Goal: Task Accomplishment & Management: Manage account settings

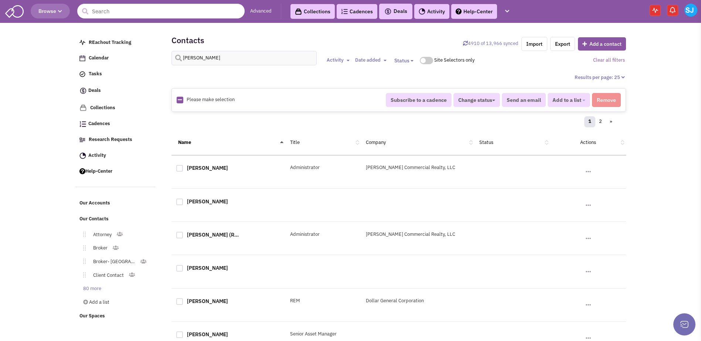
select select
click at [204, 62] on input "Morgan" at bounding box center [243, 58] width 145 height 14
type input "brett showalter"
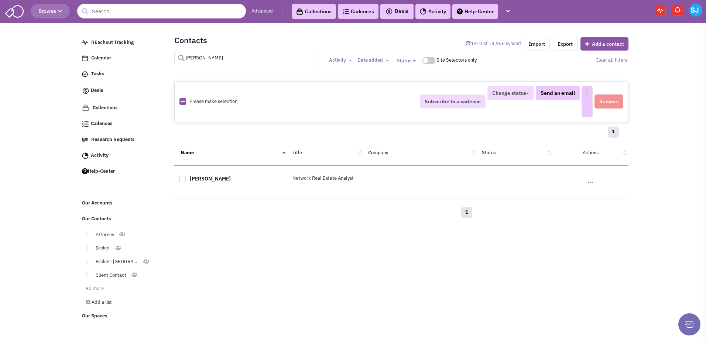
select select
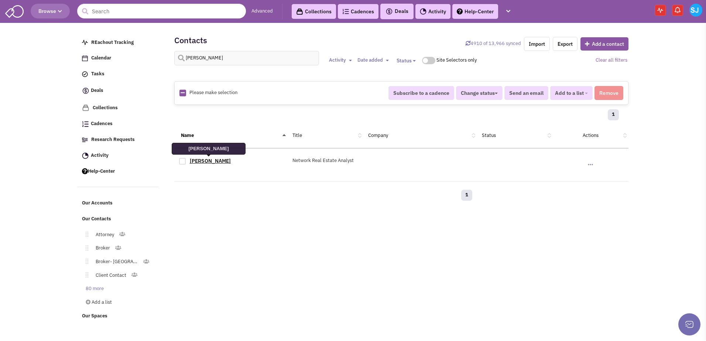
click at [206, 163] on link "Brett Showalter" at bounding box center [210, 161] width 41 height 7
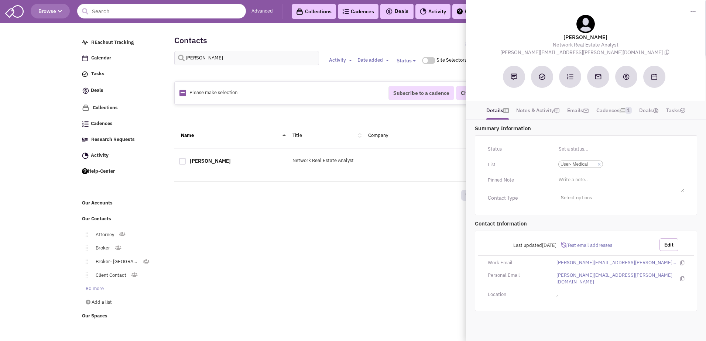
click at [669, 247] on button "Edit" at bounding box center [669, 245] width 19 height 13
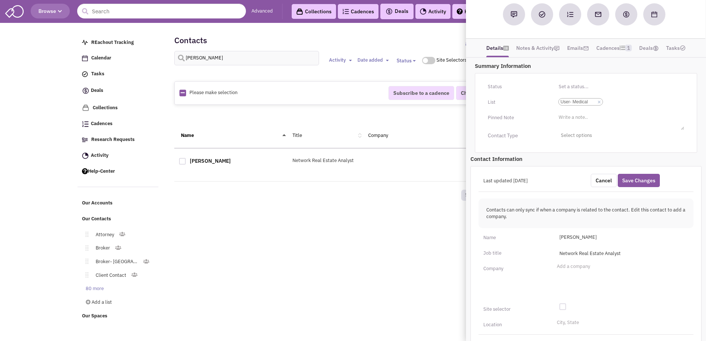
scroll to position [63, 0]
click at [573, 269] on input "Add a company" at bounding box center [565, 268] width 16 height 7
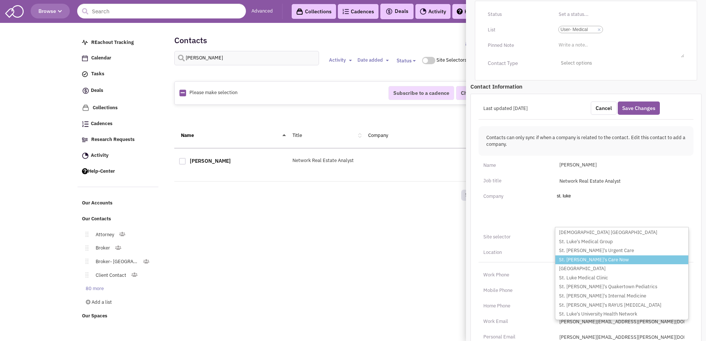
scroll to position [140, 0]
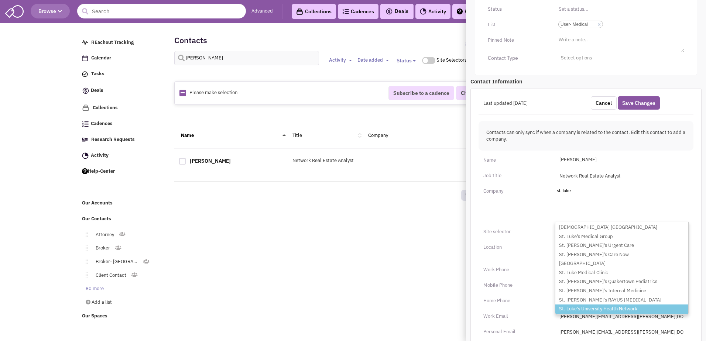
type input "st. luke"
click at [621, 310] on li "St. Luke's University Health Network" at bounding box center [622, 309] width 133 height 9
click at [0, 0] on select "Add a company st. luke Presbyterian St. Luke's Medical Center St. Luke's Medica…" at bounding box center [0, 0] width 0 height 0
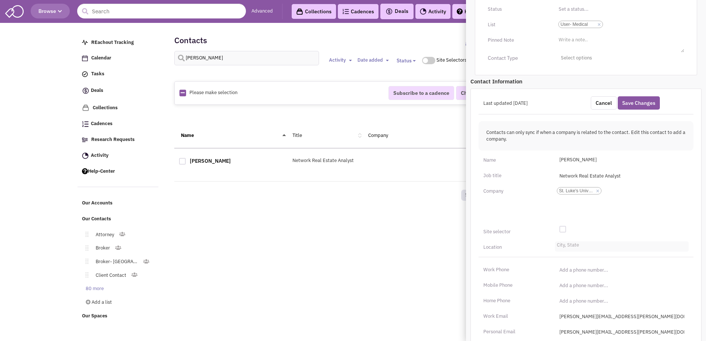
click at [562, 243] on li "City, State" at bounding box center [567, 245] width 24 height 6
click at [0, 0] on select "City, State" at bounding box center [0, 0] width 0 height 0
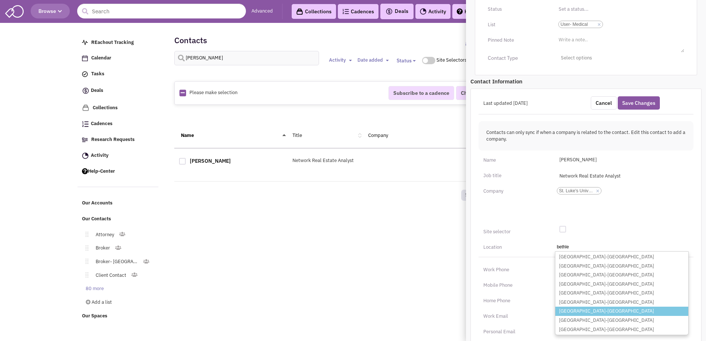
type input "bethle"
click at [582, 309] on li "Bethlehem-PA" at bounding box center [622, 311] width 133 height 9
click at [0, 0] on select "City, State bethle Bethlehem-CT Bethlehem-GA Bethlehem-IN Bethlehem-KY Bethlehe…" at bounding box center [0, 0] width 0 height 0
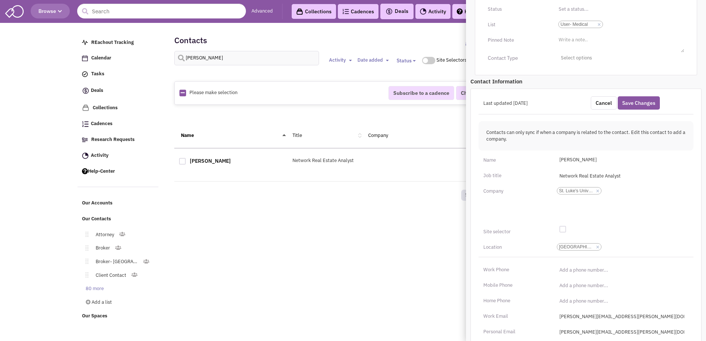
click at [565, 229] on div at bounding box center [563, 229] width 7 height 7
click at [566, 229] on input "checkbox" at bounding box center [568, 230] width 5 height 5
checkbox input "true"
click at [564, 273] on input "(___) ___-____" at bounding box center [622, 270] width 134 height 12
type input "(484) 526-2405"
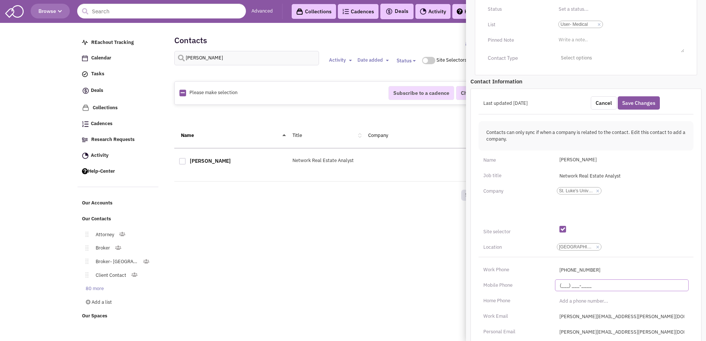
click at [560, 283] on input "(___) ___-____" at bounding box center [622, 286] width 134 height 12
type input "(201) 850-7907"
click at [541, 274] on div "Work Phone" at bounding box center [515, 270] width 72 height 12
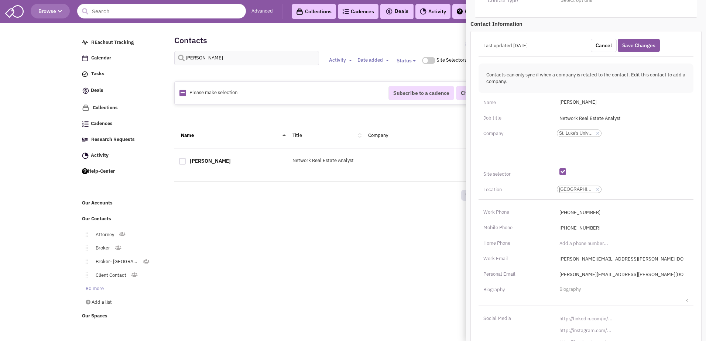
scroll to position [215, 0]
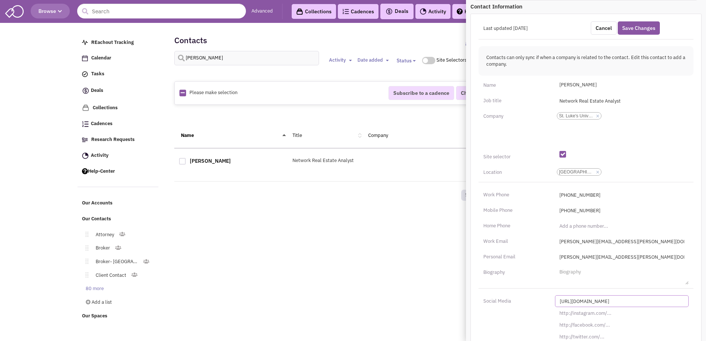
click at [579, 303] on input "http://linkedin.com/in/" at bounding box center [622, 302] width 134 height 12
paste input "s://www.linkedin.com/in/brettshowalter"
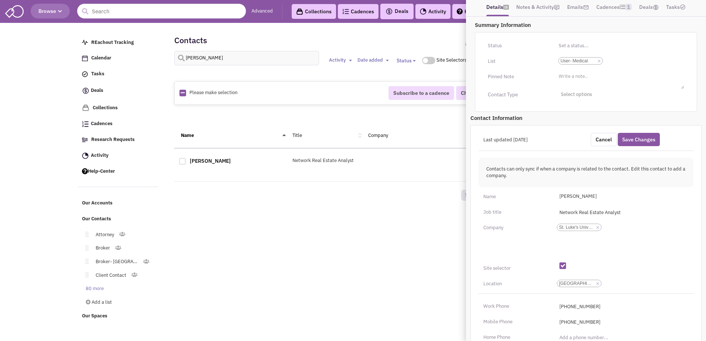
scroll to position [103, 0]
type input "https://www.linkedin.com/in/brettshowalter/"
click at [640, 136] on button "Save Changes" at bounding box center [639, 139] width 42 height 13
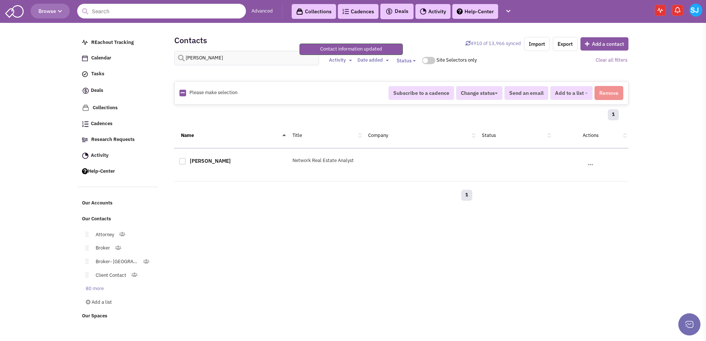
scroll to position [69, 0]
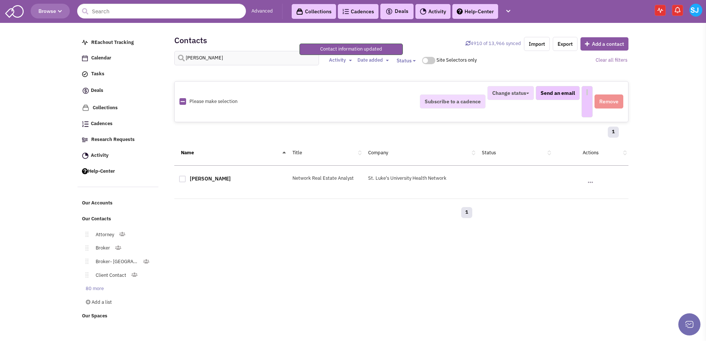
select select
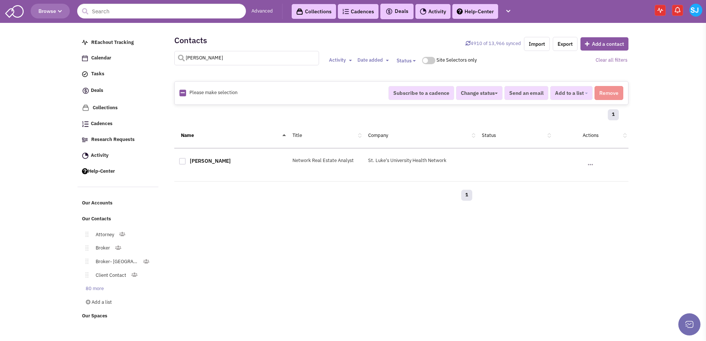
click at [203, 58] on input "brett showalter" at bounding box center [246, 58] width 145 height 14
type input "b"
type input "cameron mitchell"
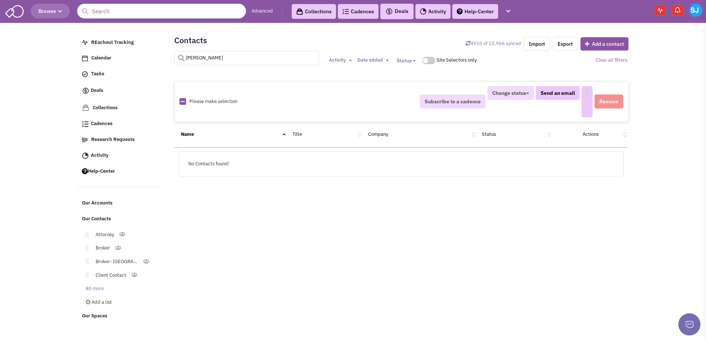
select select
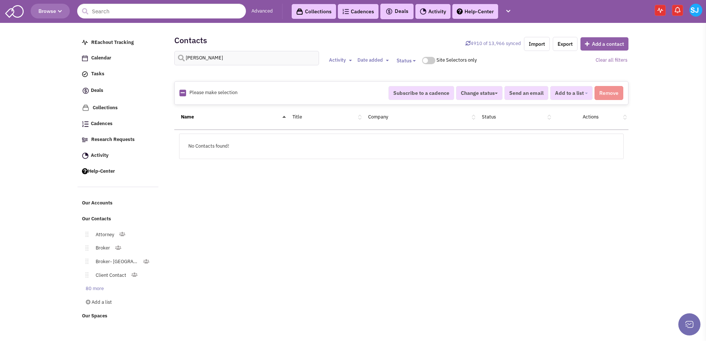
click at [609, 44] on button "Add a contact" at bounding box center [605, 43] width 48 height 13
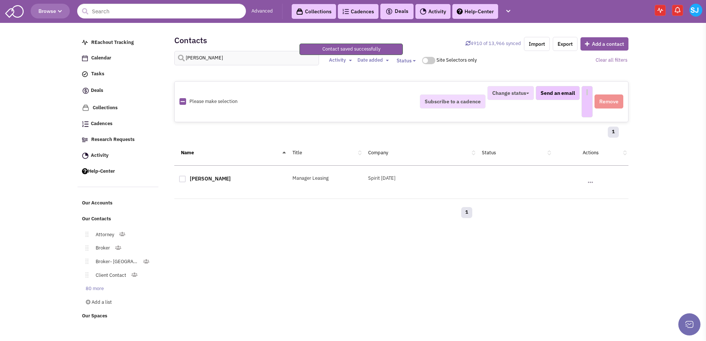
select select
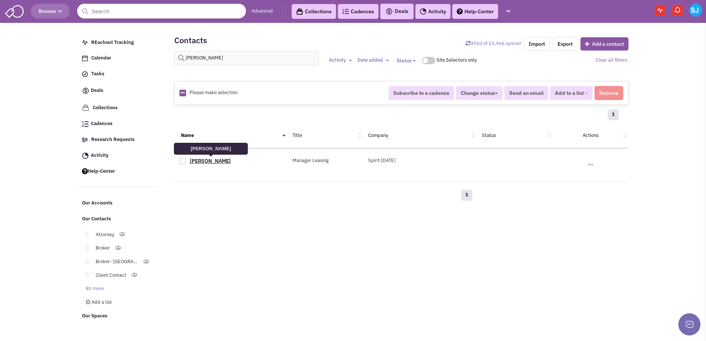
click at [218, 160] on link "Cameron Mitchell" at bounding box center [210, 161] width 41 height 7
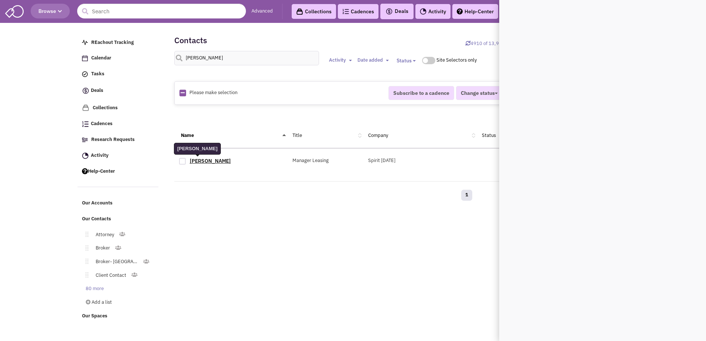
scroll to position [0, 0]
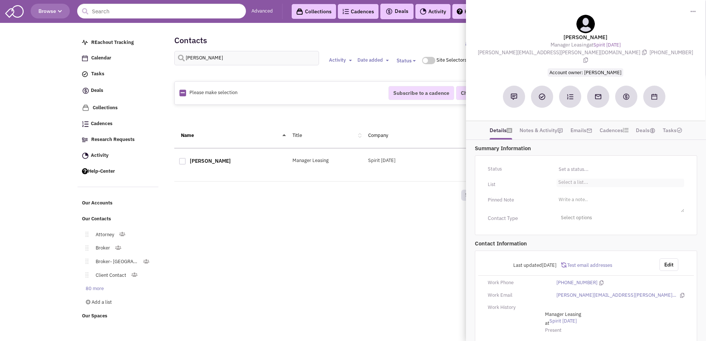
click at [581, 179] on li "Select a list..." at bounding box center [573, 182] width 32 height 6
click at [0, 0] on select "Select a list..." at bounding box center [0, 0] width 0 height 0
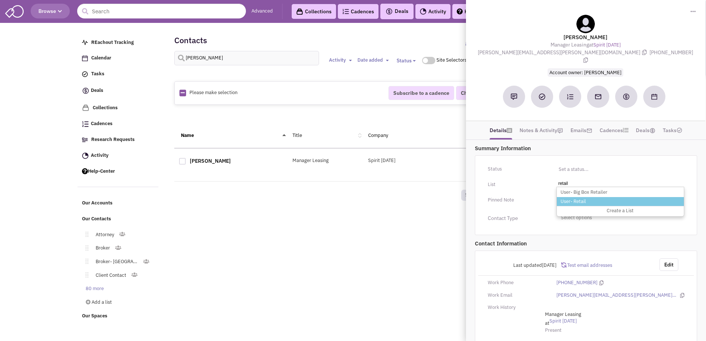
type input "retail"
click at [579, 197] on li "User- Retail" at bounding box center [620, 201] width 127 height 9
click at [0, 0] on select "Select a list..." at bounding box center [0, 0] width 0 height 0
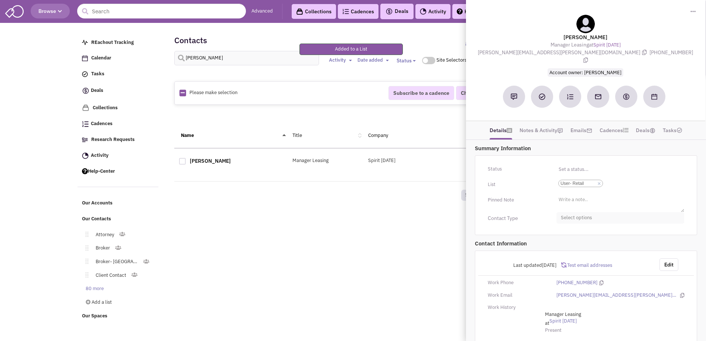
scroll to position [10, 0]
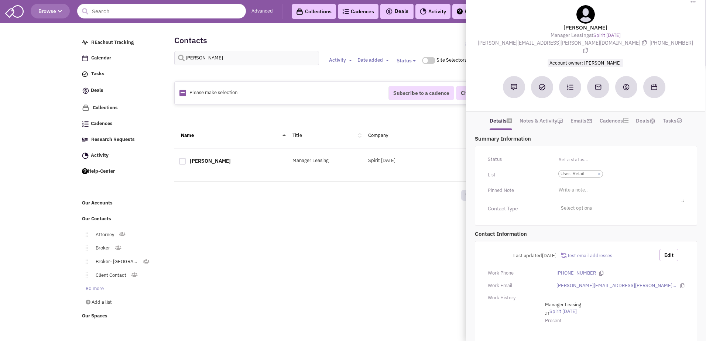
click at [665, 252] on button "Edit" at bounding box center [669, 255] width 19 height 13
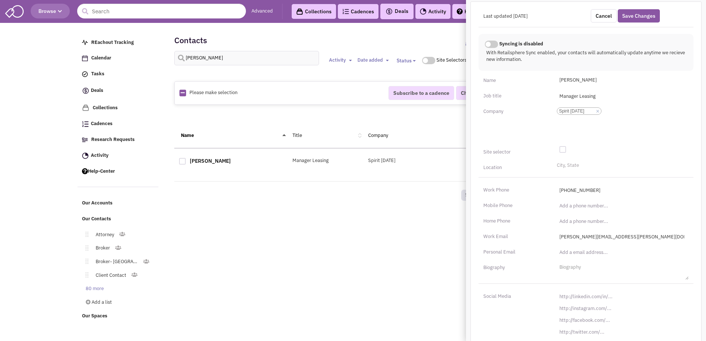
scroll to position [248, 0]
click at [593, 291] on input "http://linkedin.com/in/" at bounding box center [622, 296] width 134 height 12
paste input "s://www.linkedin.com/in/cameron-mitchell-a70793ab"
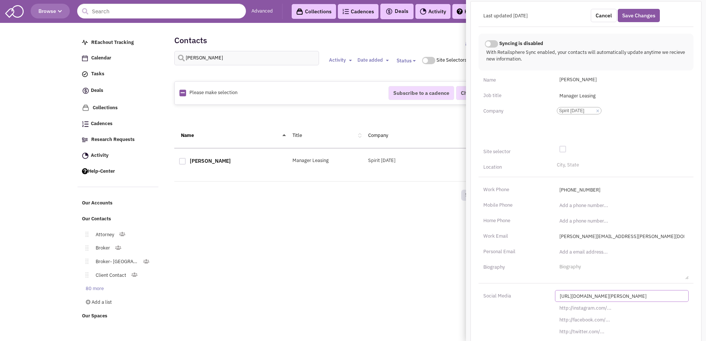
scroll to position [0, 3]
type input "https://www.linkedin.com/in/cameron-mitchell-a70793ab/"
click at [562, 161] on li "City, State" at bounding box center [567, 164] width 24 height 6
click at [0, 0] on select "City, State" at bounding box center [0, 0] width 0 height 0
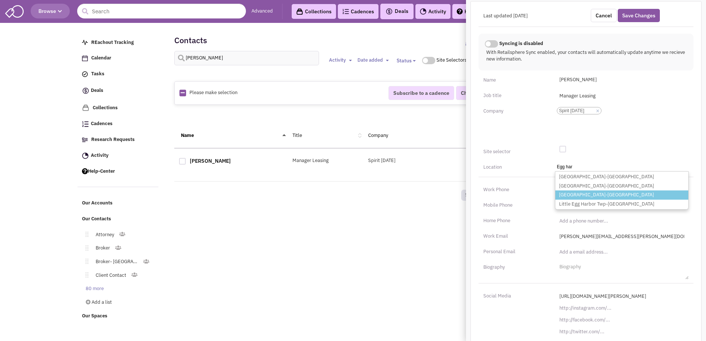
type input "Egg har"
click at [591, 191] on li "Egg Harbor Township-NJ" at bounding box center [622, 195] width 133 height 9
click at [0, 0] on select "City, State Egg har Egg Harbor-WI Egg Harbor City-NJ Egg Harbor Township-NJ Lit…" at bounding box center [0, 0] width 0 height 0
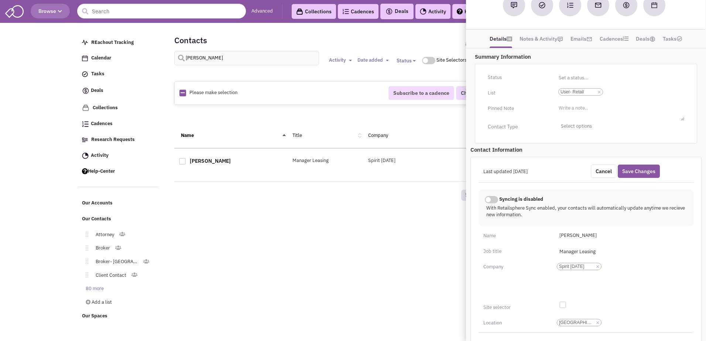
scroll to position [91, 0]
click at [641, 166] on button "Save Changes" at bounding box center [639, 172] width 42 height 13
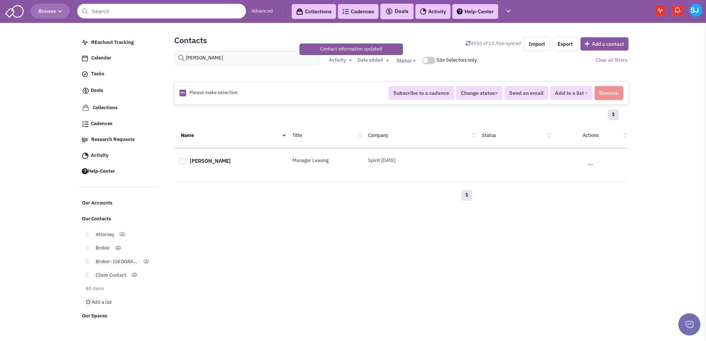
scroll to position [48, 0]
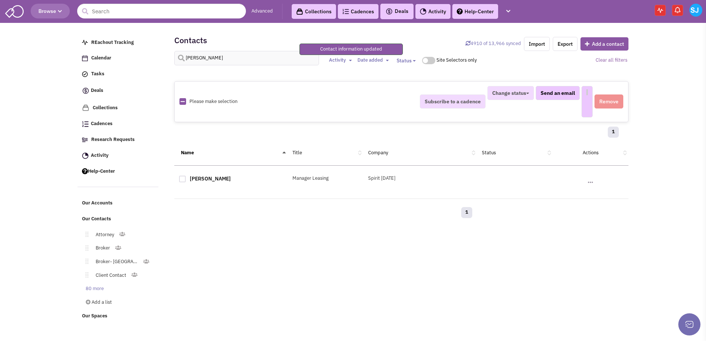
select select
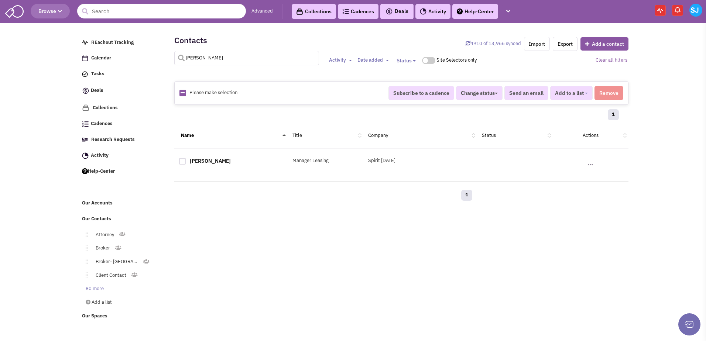
click at [243, 61] on input "cameron mitchell" at bounding box center [246, 58] width 145 height 14
type input "vance evans"
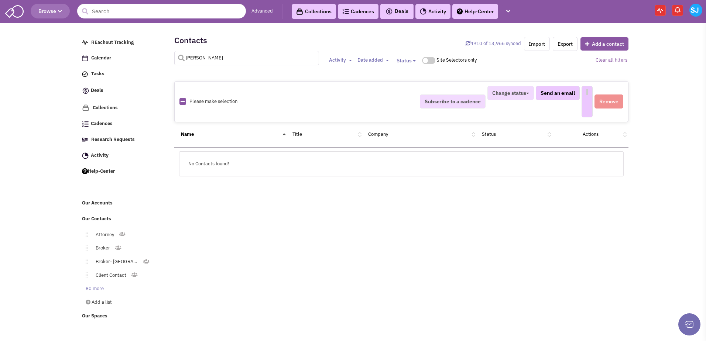
select select
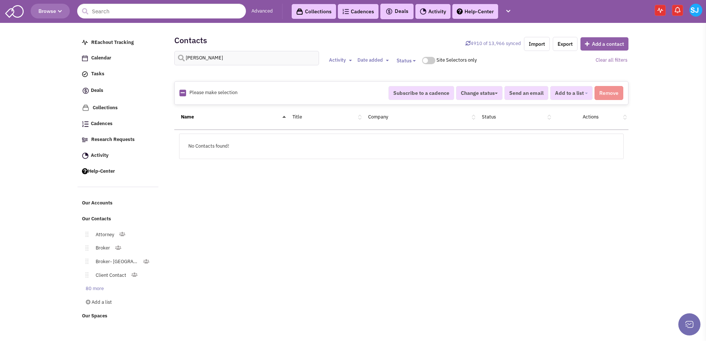
click at [602, 45] on button "Add a contact" at bounding box center [605, 43] width 48 height 13
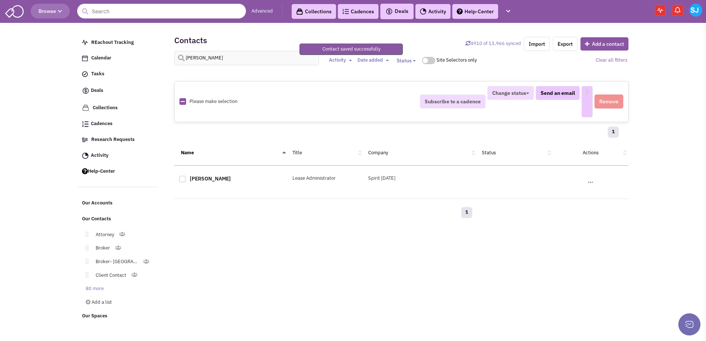
select select
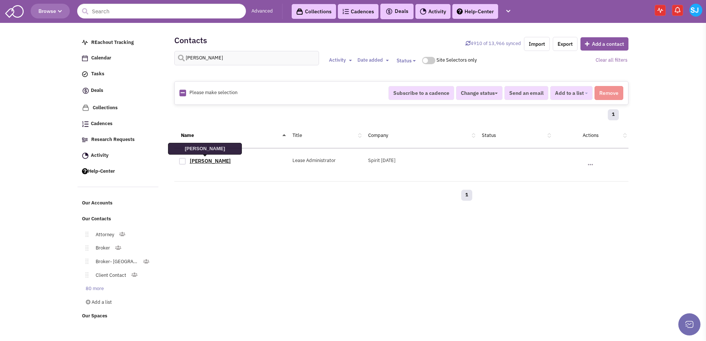
click at [202, 163] on link "Vance Evans" at bounding box center [210, 161] width 41 height 7
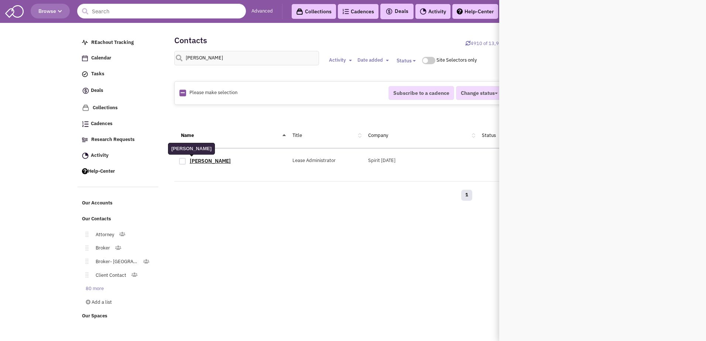
scroll to position [0, 0]
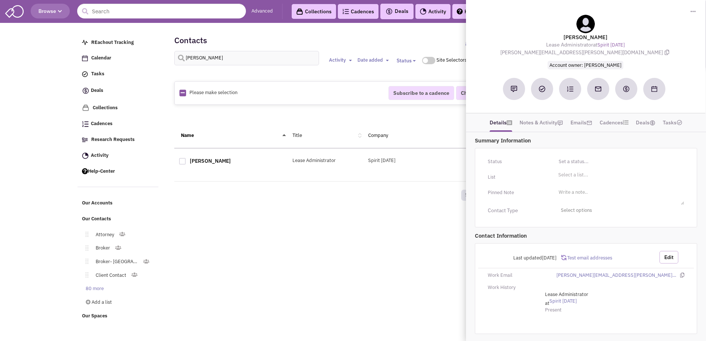
click at [671, 262] on button "Edit" at bounding box center [669, 257] width 19 height 13
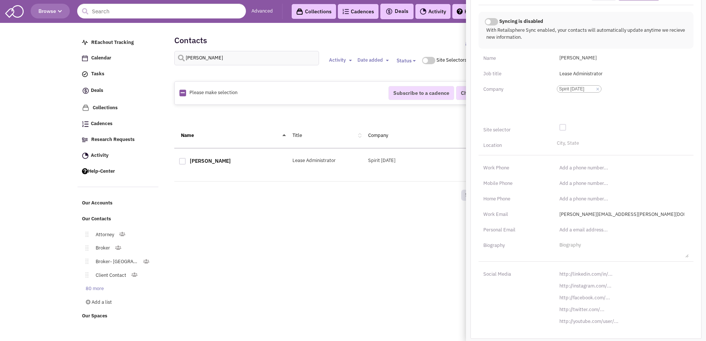
scroll to position [262, 0]
click at [582, 273] on input "http://linkedin.com/in/" at bounding box center [622, 275] width 134 height 12
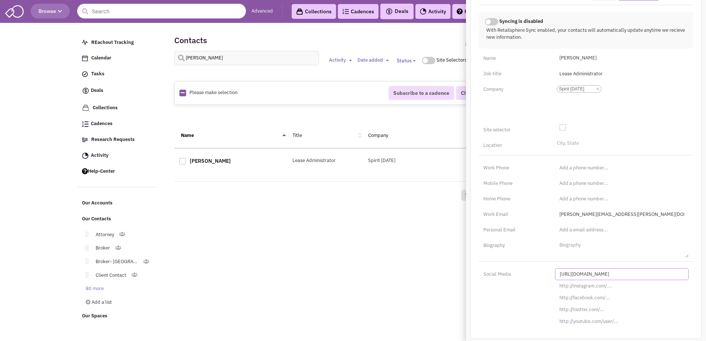
paste input "s://www.linkedin.com/in/vance-evans-68012a10"
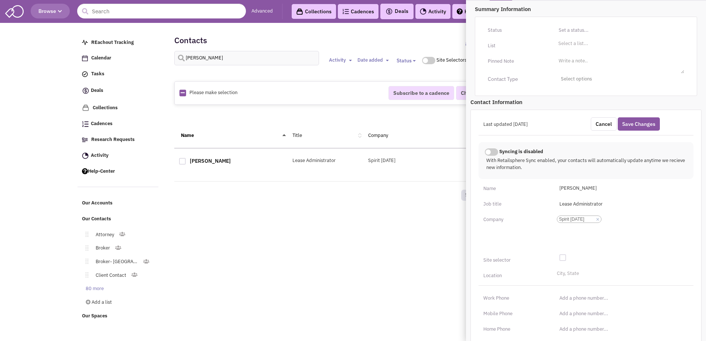
scroll to position [0, 0]
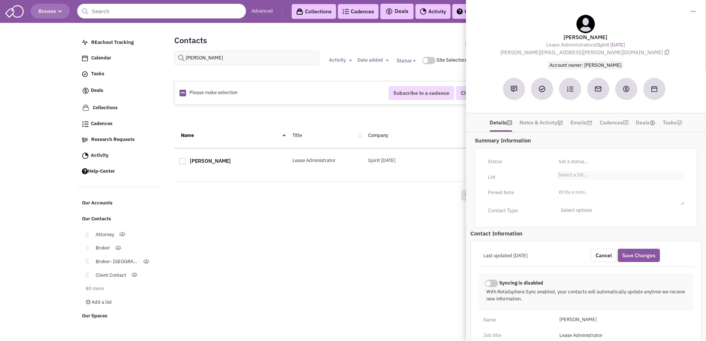
type input "https://www.linkedin.com/in/vance-evans-68012a10/"
click at [570, 172] on li "Select a list..." at bounding box center [573, 174] width 32 height 6
click at [0, 0] on select "Select a list..." at bounding box center [0, 0] width 0 height 0
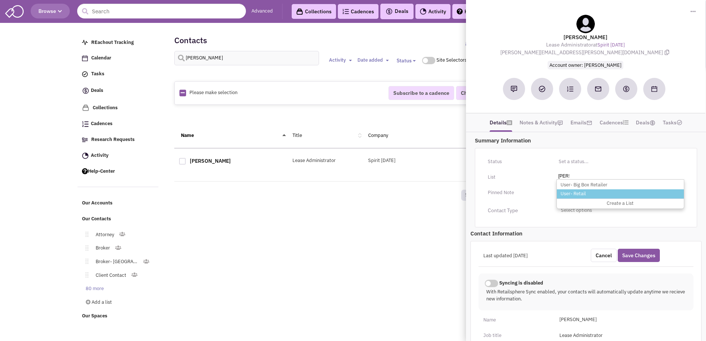
type input "reta"
click at [572, 194] on li "User- Retail" at bounding box center [620, 194] width 127 height 9
click at [0, 0] on select "Select a list..." at bounding box center [0, 0] width 0 height 0
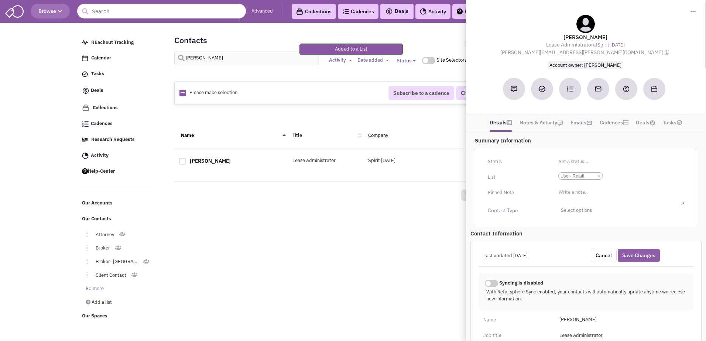
click at [645, 259] on button "Save Changes" at bounding box center [639, 255] width 42 height 13
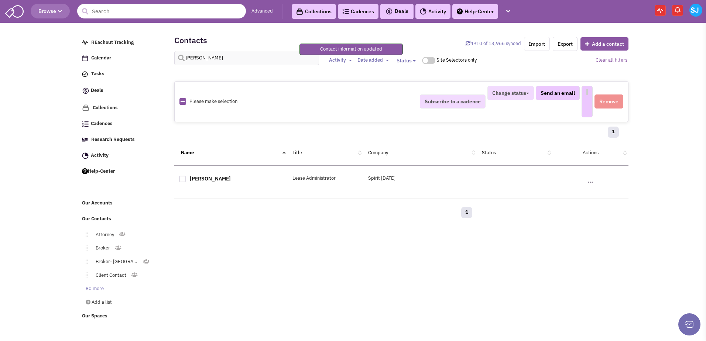
select select
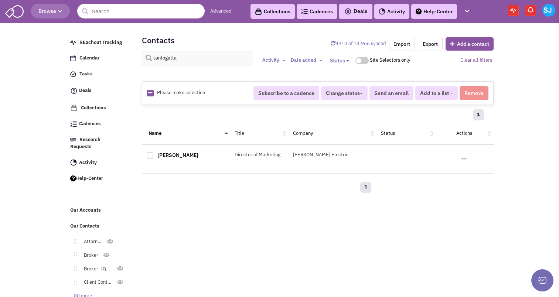
select select
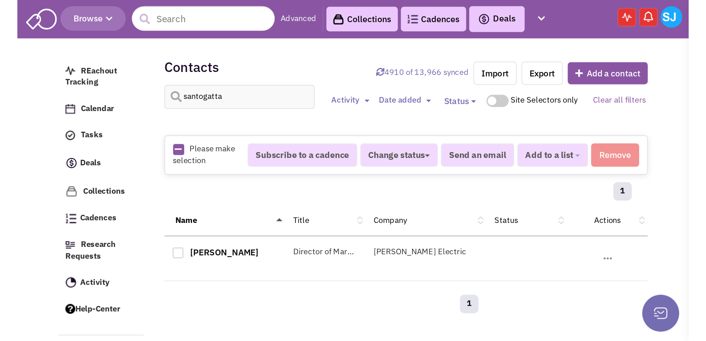
scroll to position [1, 0]
